Goal: Task Accomplishment & Management: Use online tool/utility

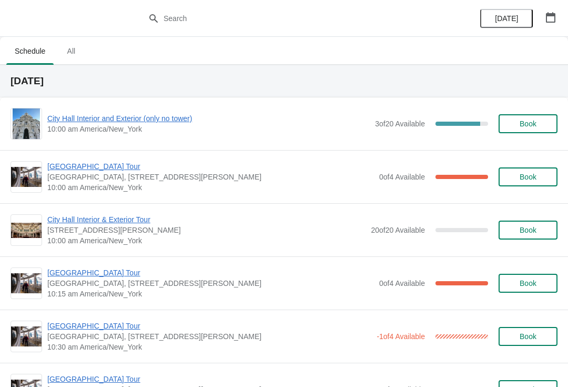
click at [88, 179] on span "[GEOGRAPHIC_DATA], [STREET_ADDRESS][PERSON_NAME]" at bounding box center [210, 176] width 327 height 11
click at [113, 161] on span "[GEOGRAPHIC_DATA] Tour" at bounding box center [210, 166] width 327 height 11
click at [170, 170] on span "[GEOGRAPHIC_DATA] Tour" at bounding box center [210, 166] width 327 height 11
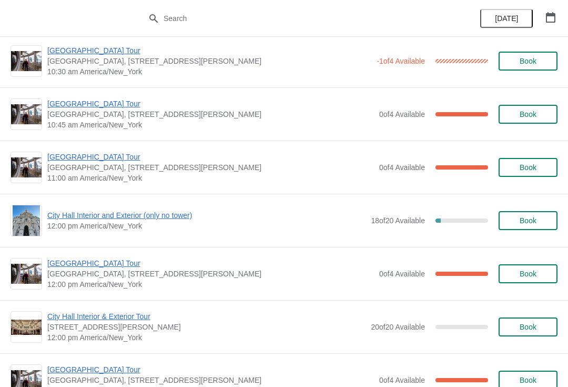
scroll to position [276, 0]
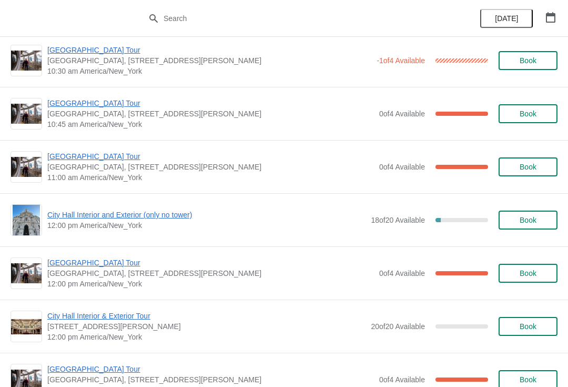
click at [538, 221] on span "Book" at bounding box center [528, 220] width 40 height 8
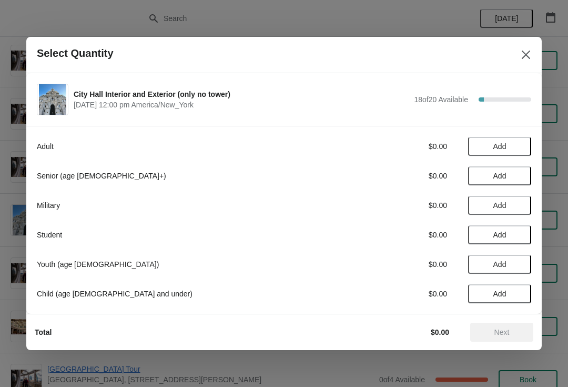
click at [518, 147] on span "Add" at bounding box center [500, 146] width 44 height 8
click at [522, 144] on icon at bounding box center [517, 146] width 11 height 11
click at [514, 331] on span "Next" at bounding box center [502, 332] width 46 height 8
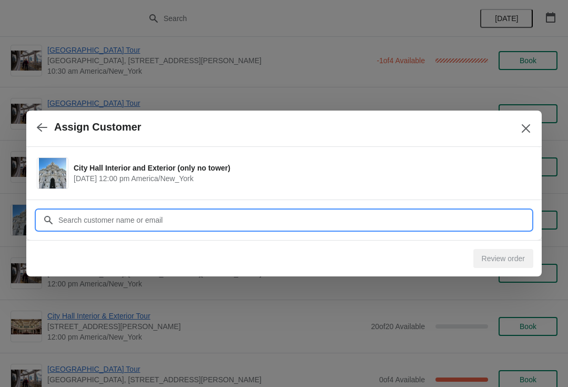
click at [343, 214] on input "Customer" at bounding box center [294, 219] width 473 height 19
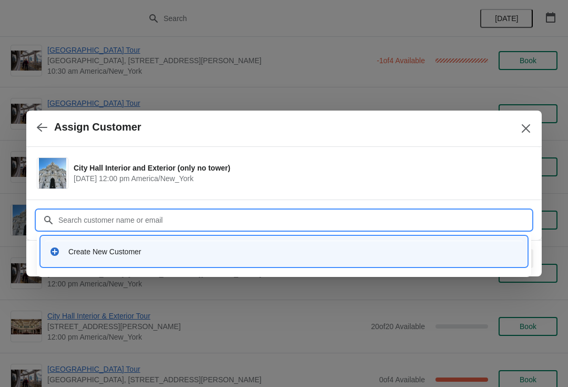
click at [242, 253] on div "Create New Customer" at bounding box center [293, 251] width 450 height 11
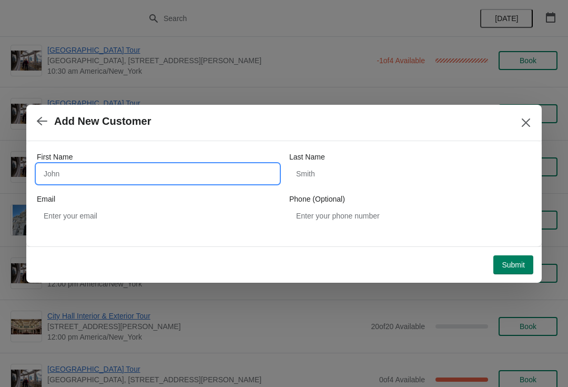
click at [210, 182] on input "First Name" at bounding box center [158, 173] width 242 height 19
type input "LIU"
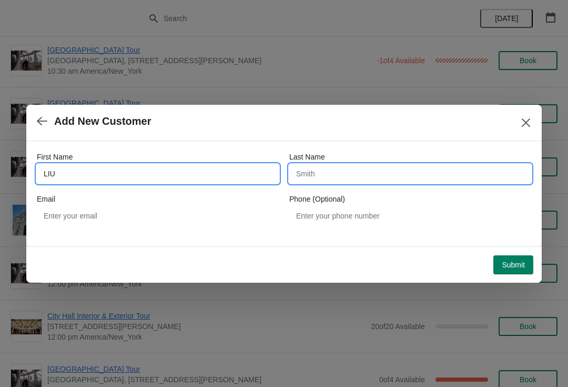
click at [387, 174] on input "Last Name" at bounding box center [410, 173] width 242 height 19
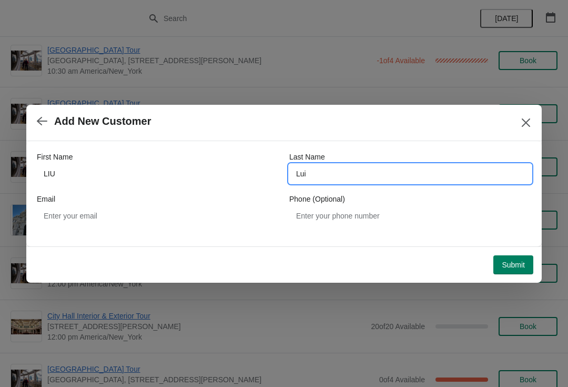
type input "Lui"
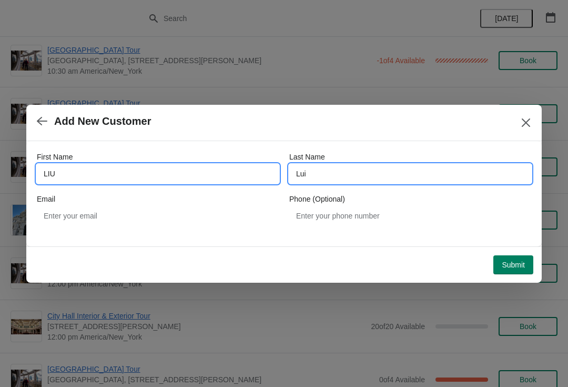
click at [90, 174] on input "LIU" at bounding box center [158, 173] width 242 height 19
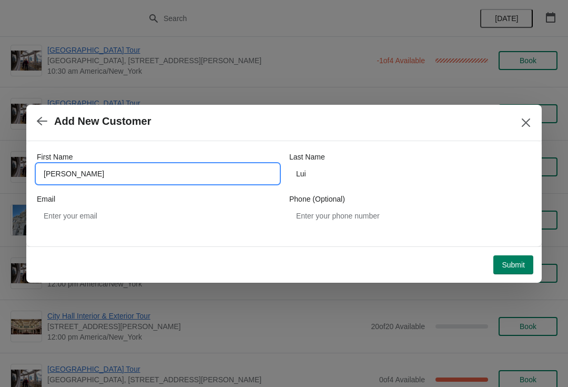
type input "Lydia"
click at [505, 270] on button "Submit" at bounding box center [513, 264] width 40 height 19
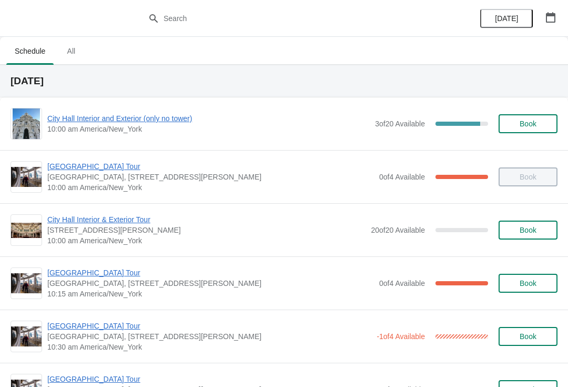
click at [108, 322] on span "[GEOGRAPHIC_DATA] Tour" at bounding box center [209, 325] width 324 height 11
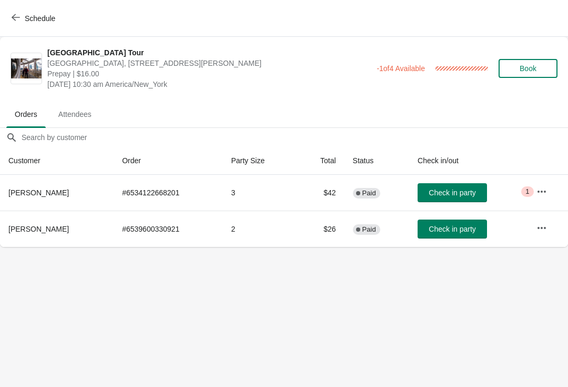
click at [438, 232] on span "Check in party" at bounding box center [452, 229] width 47 height 8
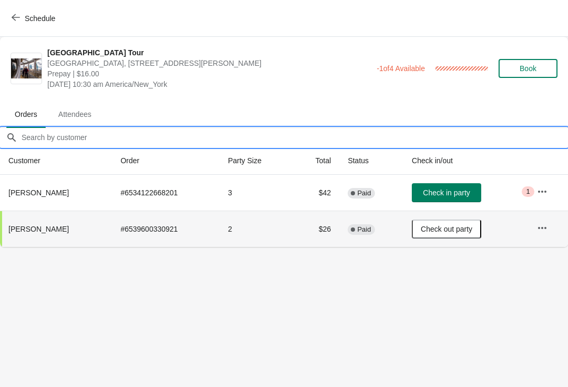
click at [568, 145] on input "Orders filter search" at bounding box center [294, 137] width 547 height 19
